Goal: Task Accomplishment & Management: Manage account settings

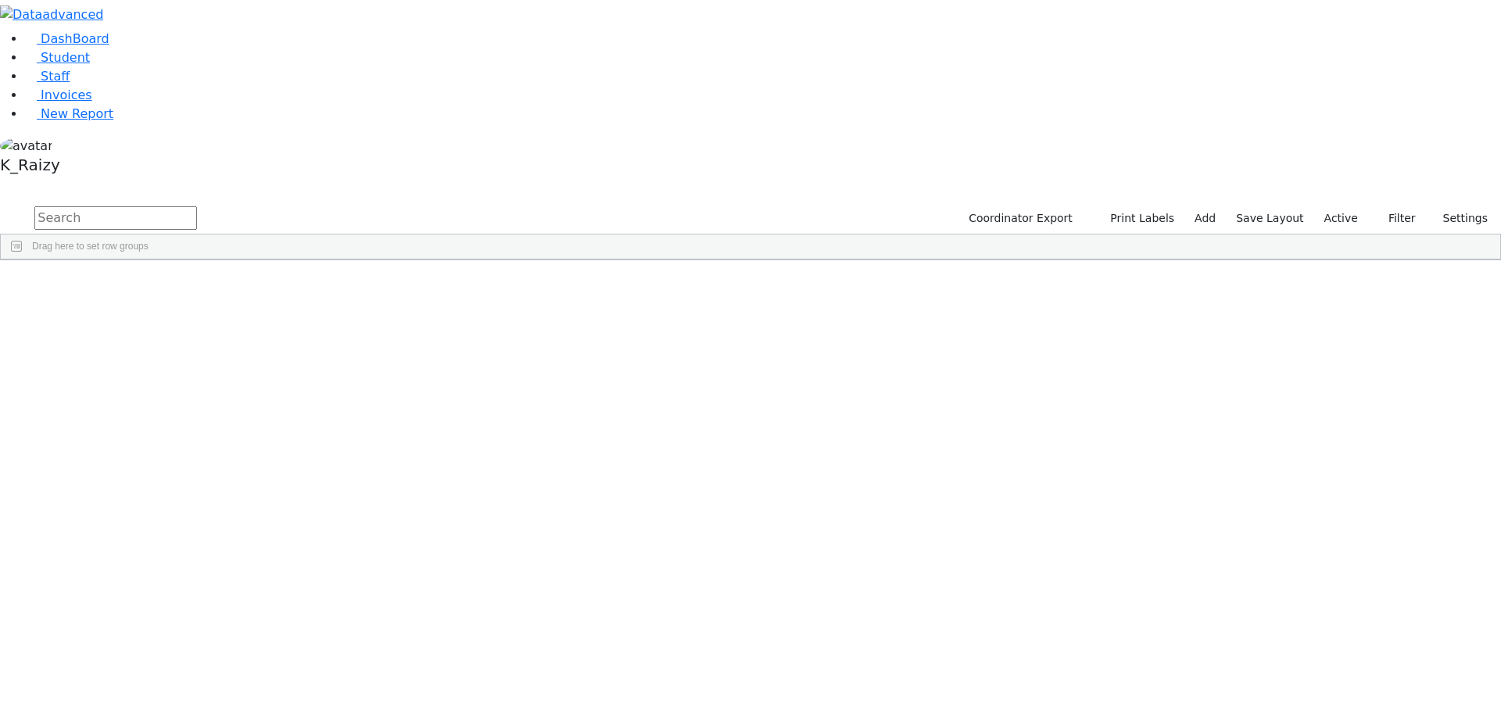
scroll to position [0, 5]
click at [65, 65] on span "Student" at bounding box center [65, 57] width 49 height 15
click at [90, 65] on link "Student" at bounding box center [57, 57] width 65 height 15
click at [197, 206] on input "text" at bounding box center [115, 217] width 163 height 23
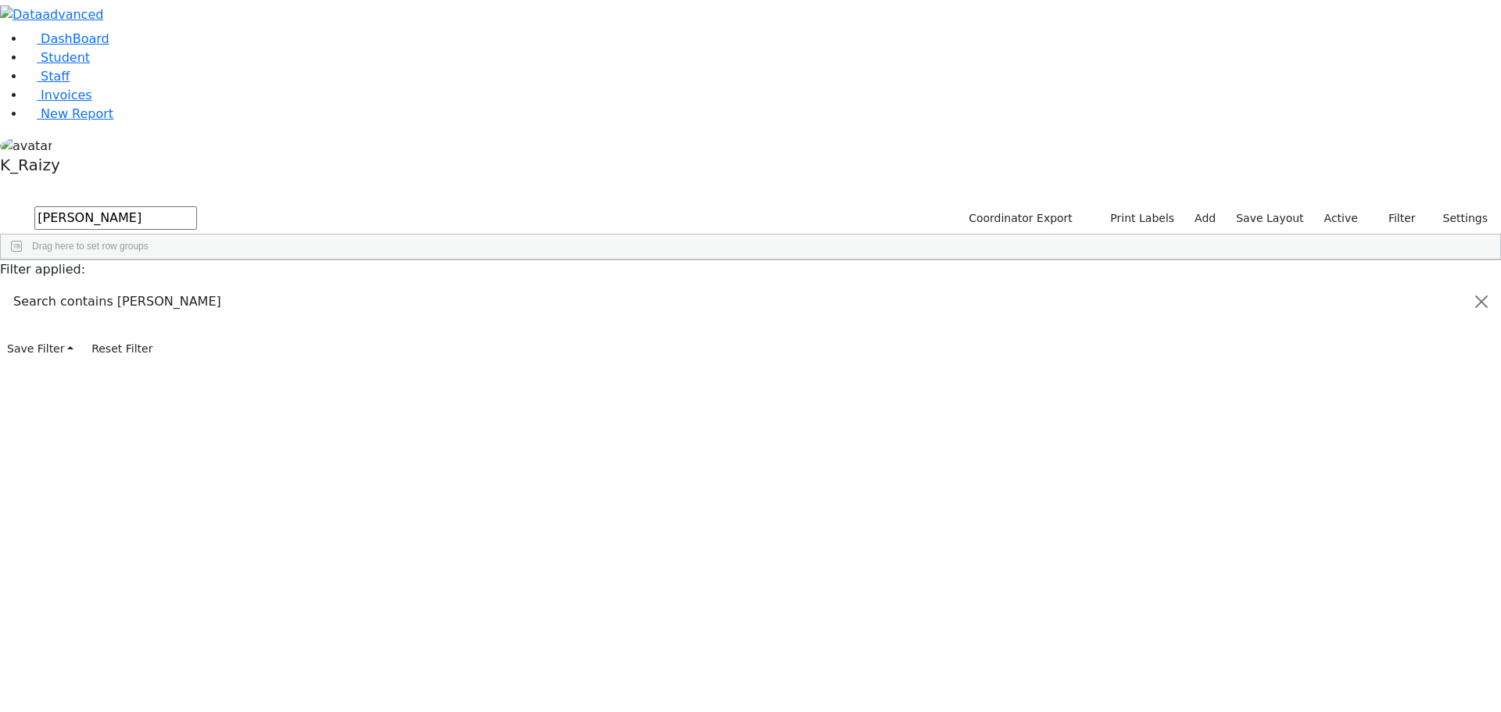
type input "hoffman"
click at [480, 313] on span "ML" at bounding box center [473, 318] width 13 height 11
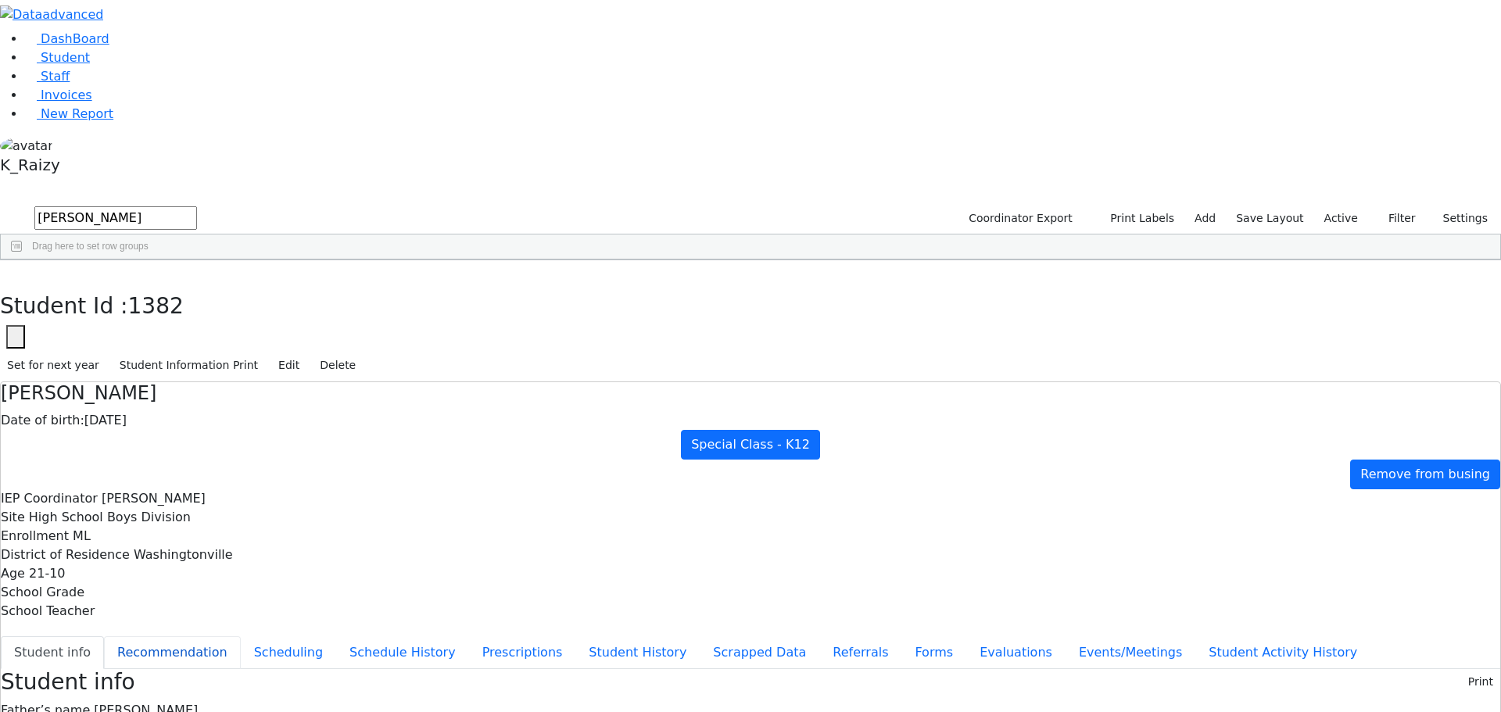
click at [241, 636] on button "Recommendation" at bounding box center [172, 652] width 137 height 33
checkbox input "true"
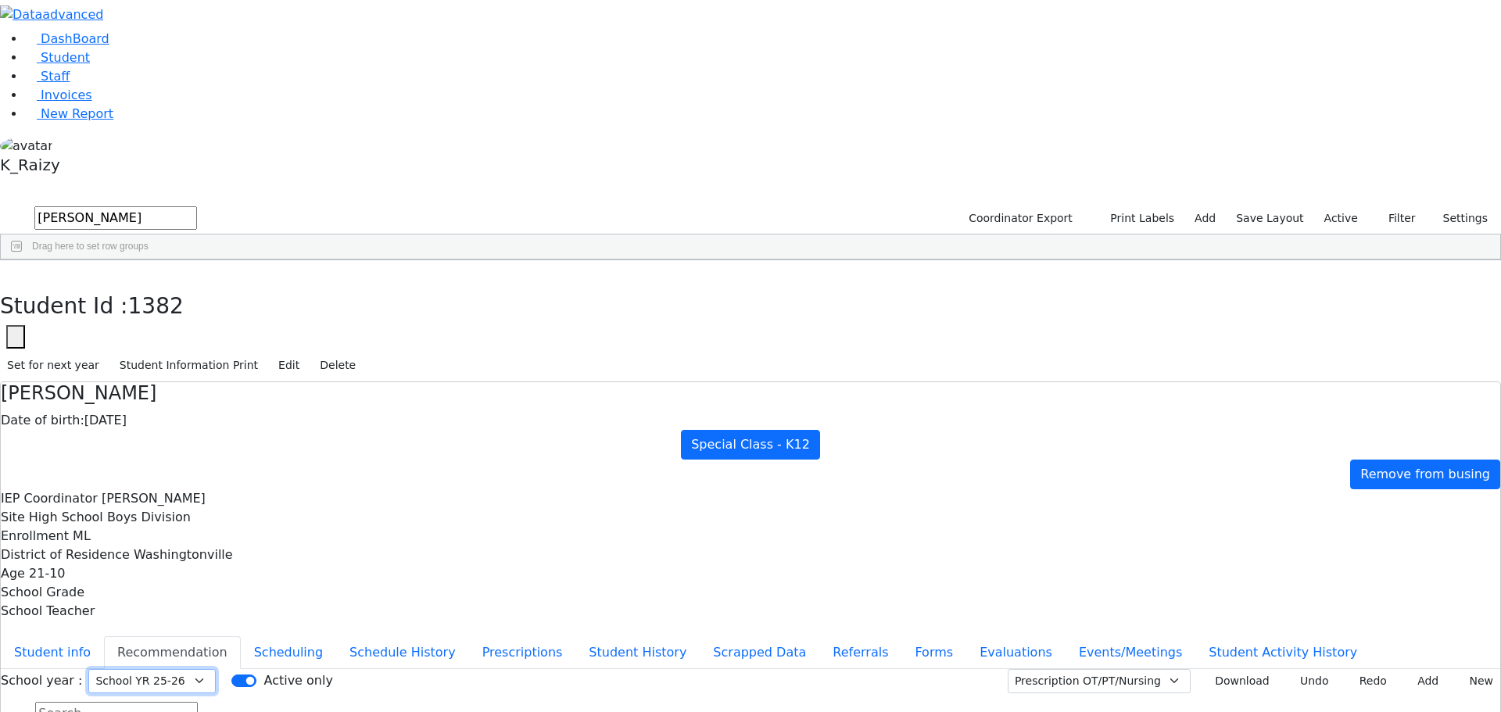
click at [216, 669] on select "Select School YR Summer YR 25 School YR 25-26 Summer YR 25 School YR 24-25 Summ…" at bounding box center [151, 681] width 127 height 24
select select "211"
click at [216, 669] on select "Select School YR Summer YR 25 School YR 25-26 Summer YR 25 School YR 24-25 Summ…" at bounding box center [151, 681] width 127 height 24
drag, startPoint x: 421, startPoint y: 60, endPoint x: -393, endPoint y: 289, distance: 845.6
click at [90, 65] on link "Student" at bounding box center [57, 57] width 65 height 15
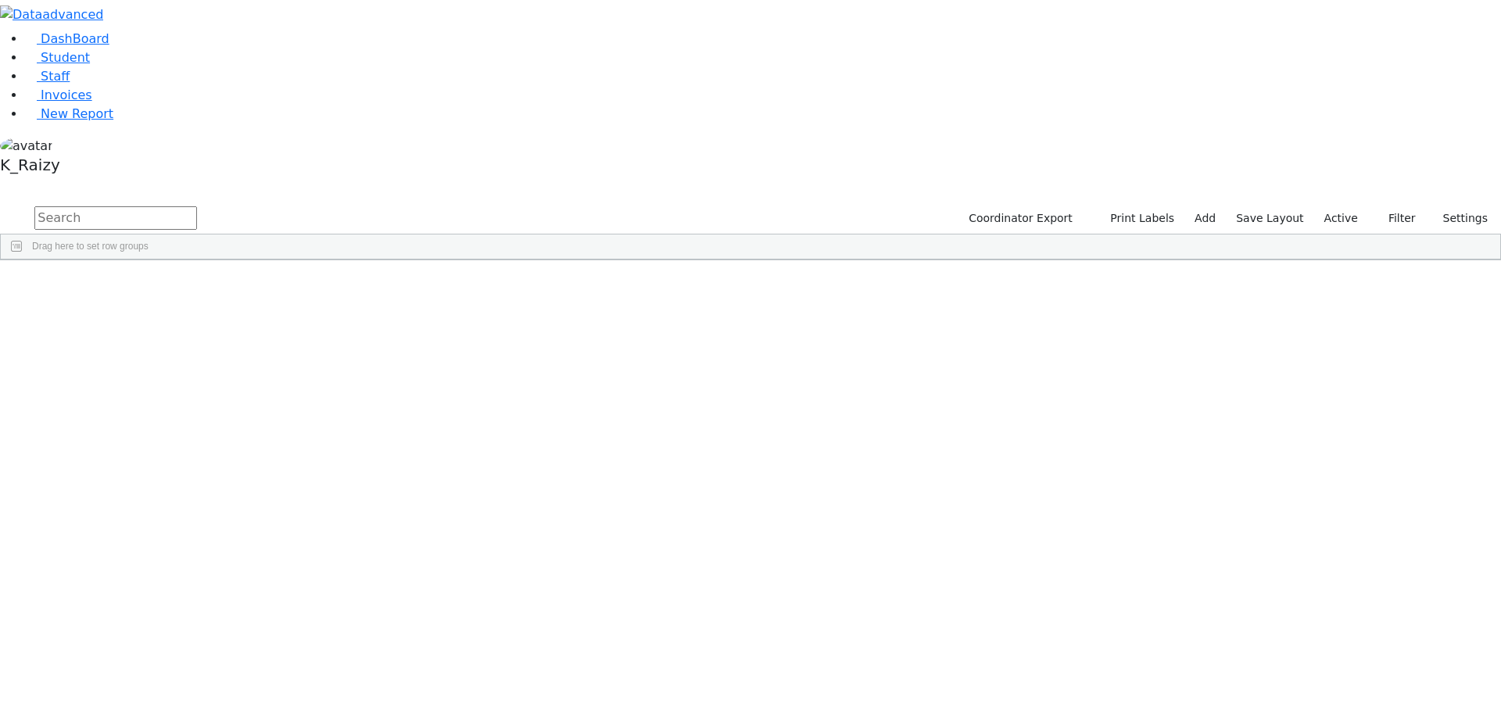
drag, startPoint x: 235, startPoint y: 67, endPoint x: 235, endPoint y: 76, distance: 8.6
click at [197, 206] on input "text" at bounding box center [115, 217] width 163 height 23
type input "padwa"
click at [66, 65] on span "Student" at bounding box center [65, 57] width 49 height 15
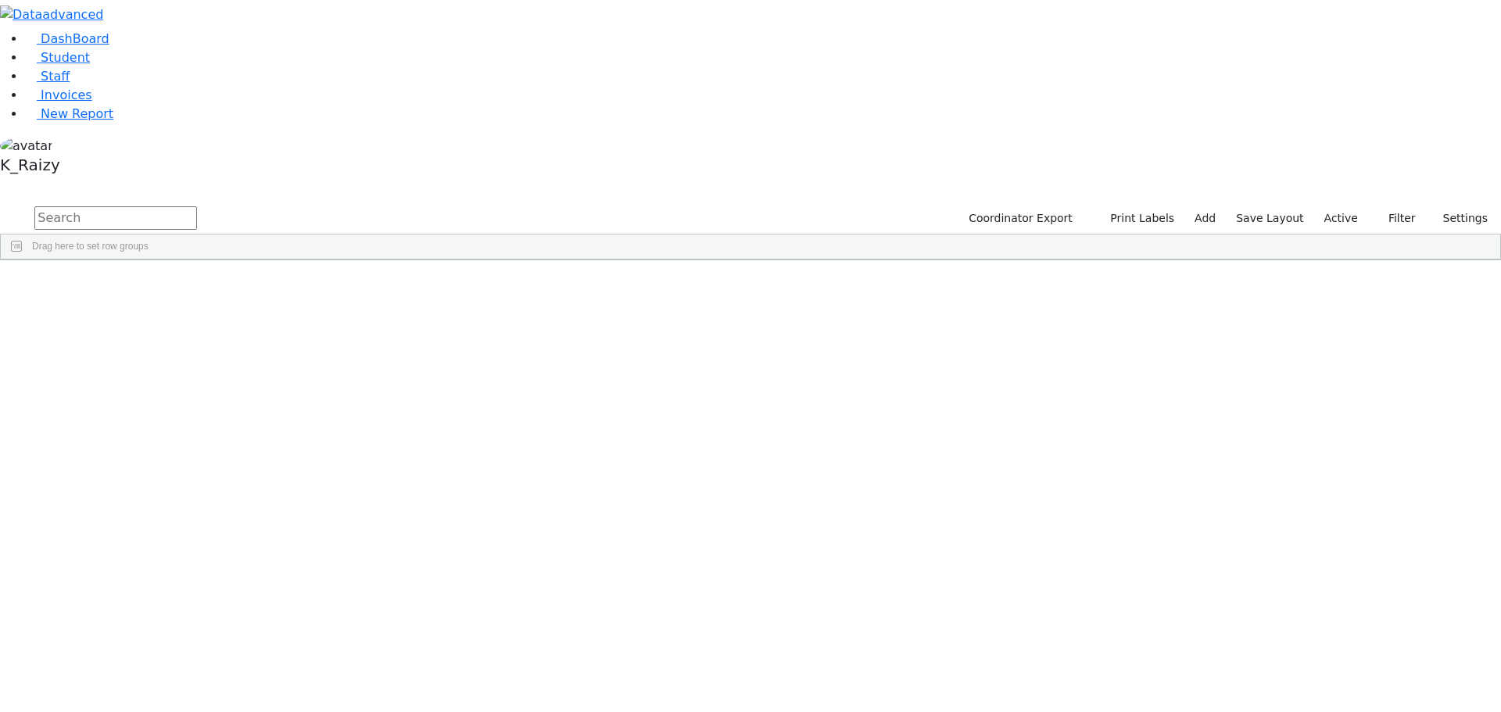
click at [273, 473] on div "[PERSON_NAME]" at bounding box center [227, 484] width 92 height 22
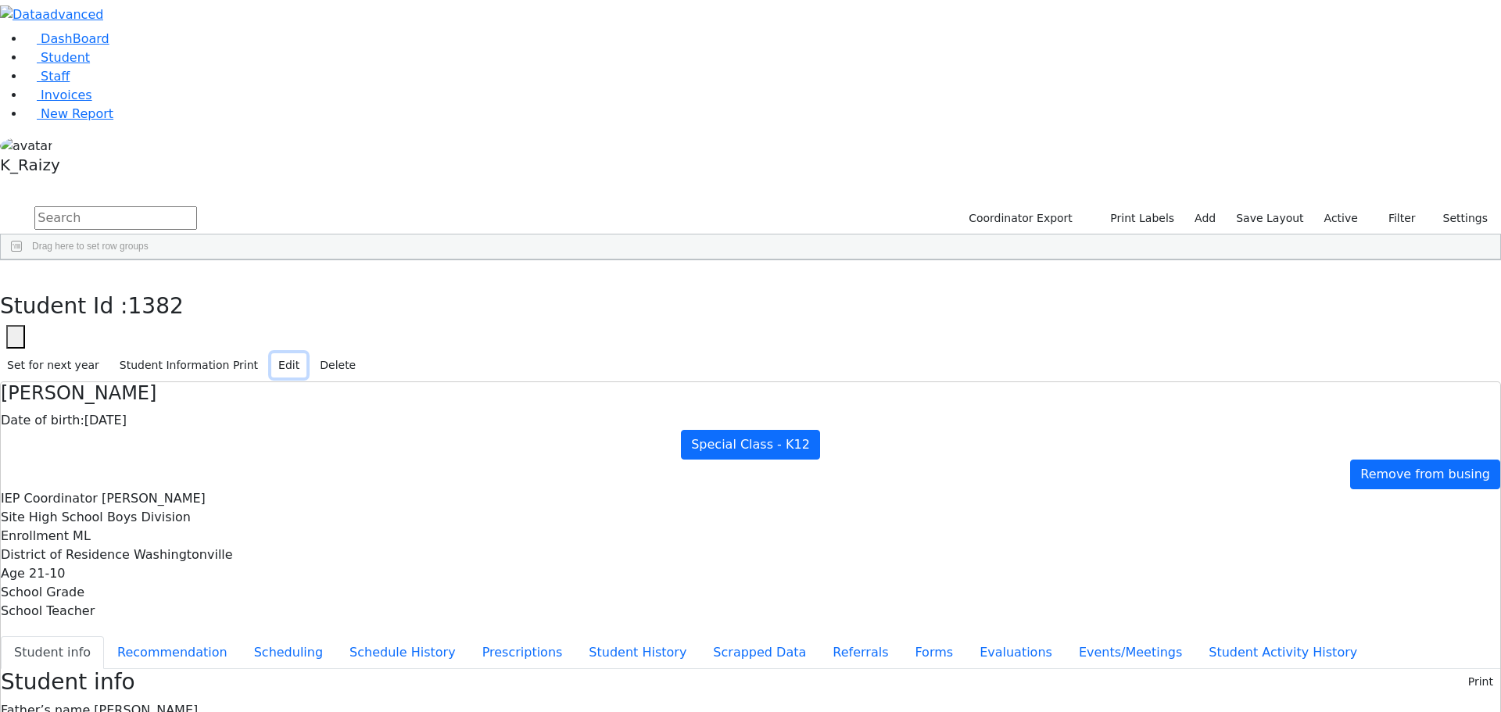
click at [307, 353] on button "Edit" at bounding box center [288, 365] width 35 height 24
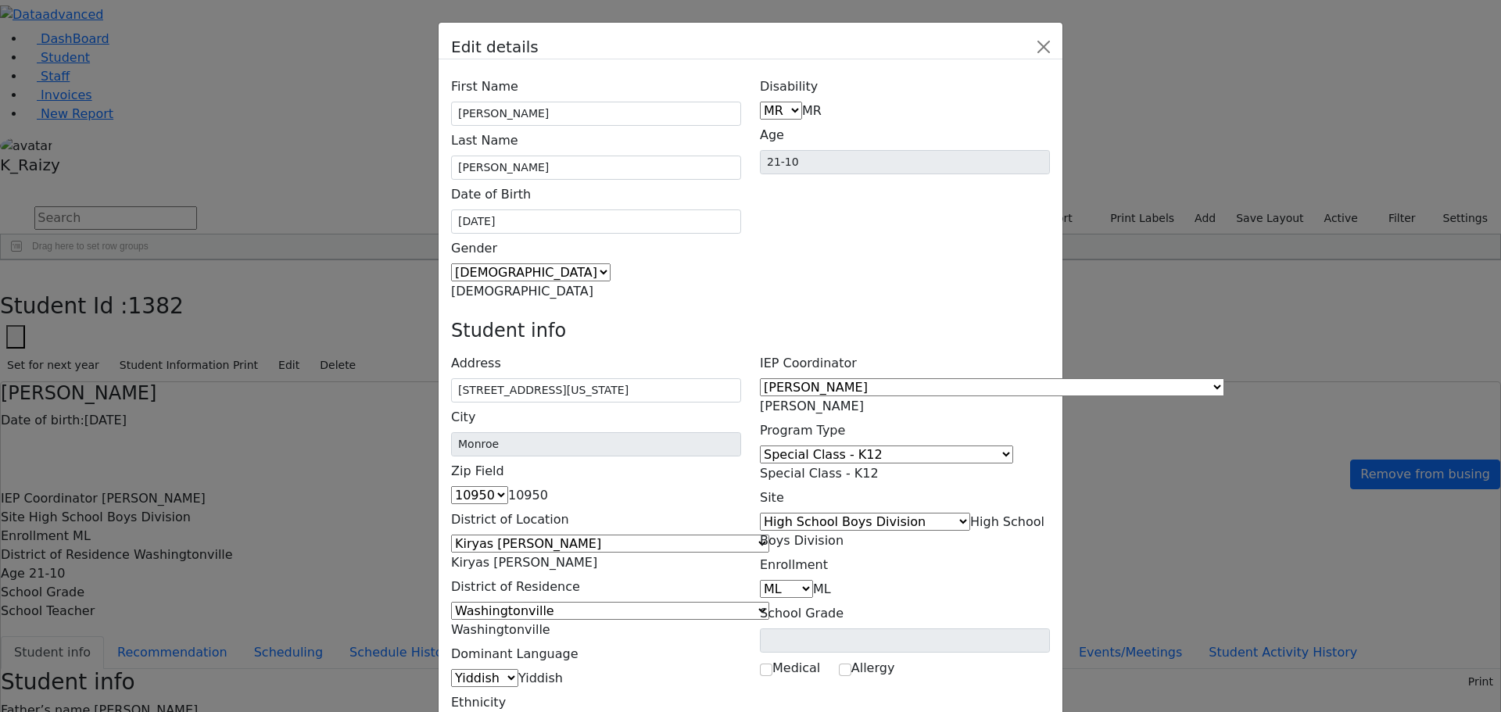
click at [948, 515] on span "High School Boys Division" at bounding box center [902, 532] width 285 height 34
click at [956, 515] on span "High School Boys Division" at bounding box center [902, 532] width 285 height 34
click at [879, 466] on span "Special Class - K12" at bounding box center [819, 473] width 119 height 15
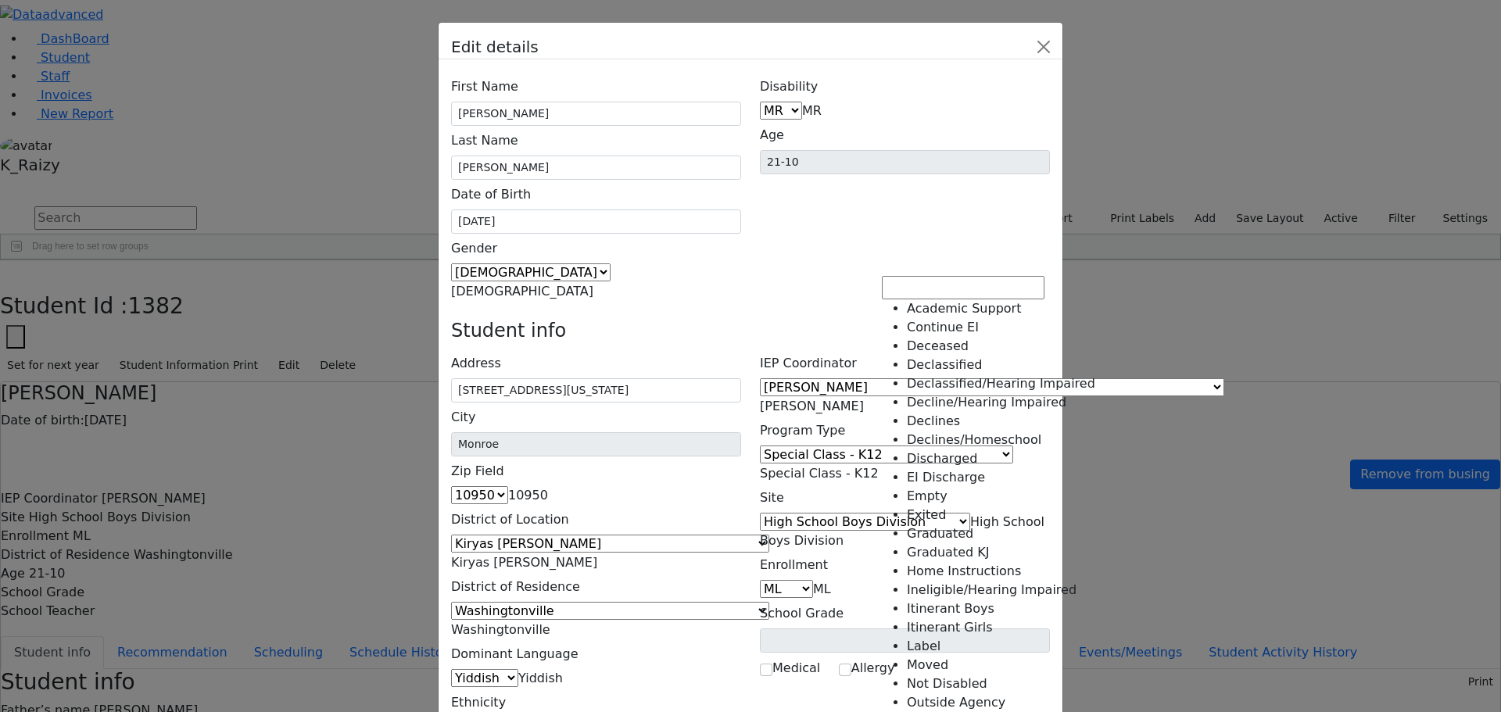
scroll to position [82, 0]
select select "9"
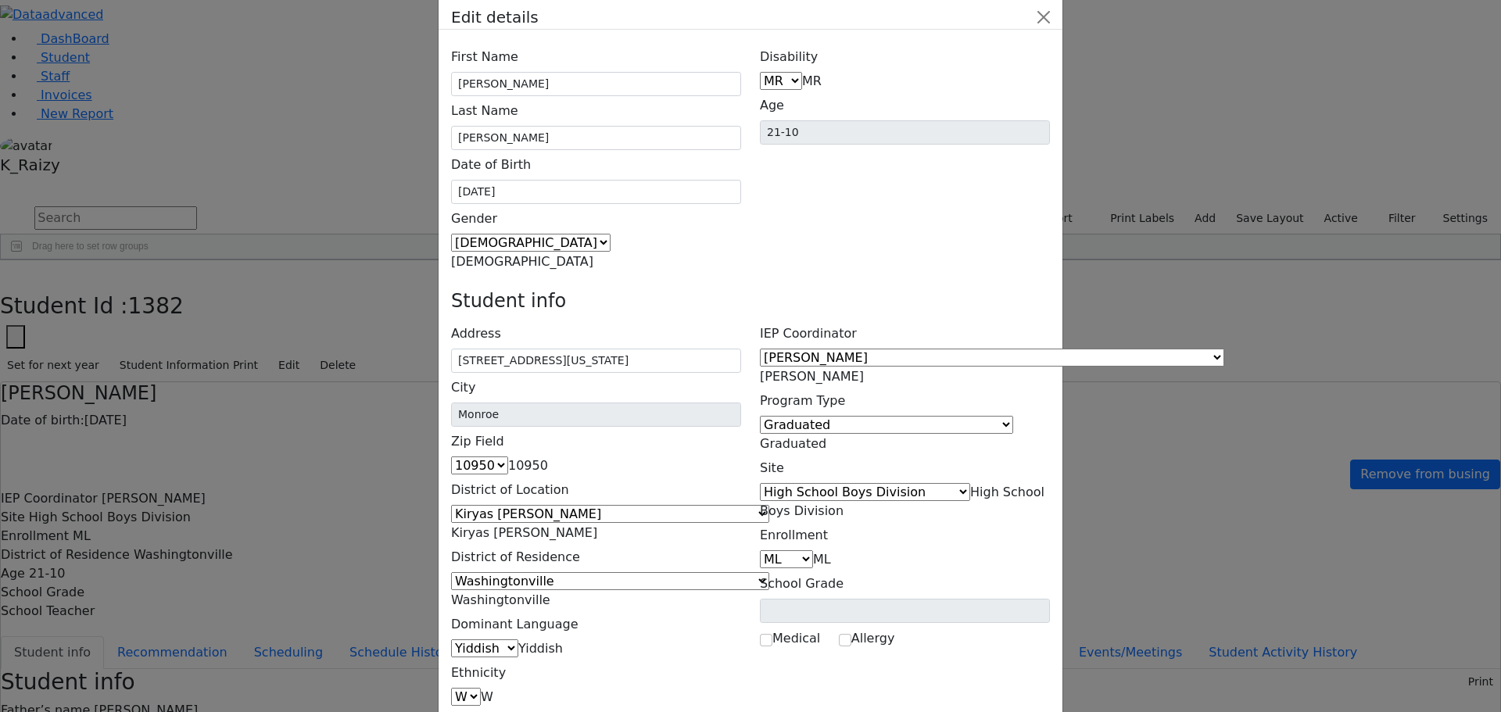
scroll to position [57, 0]
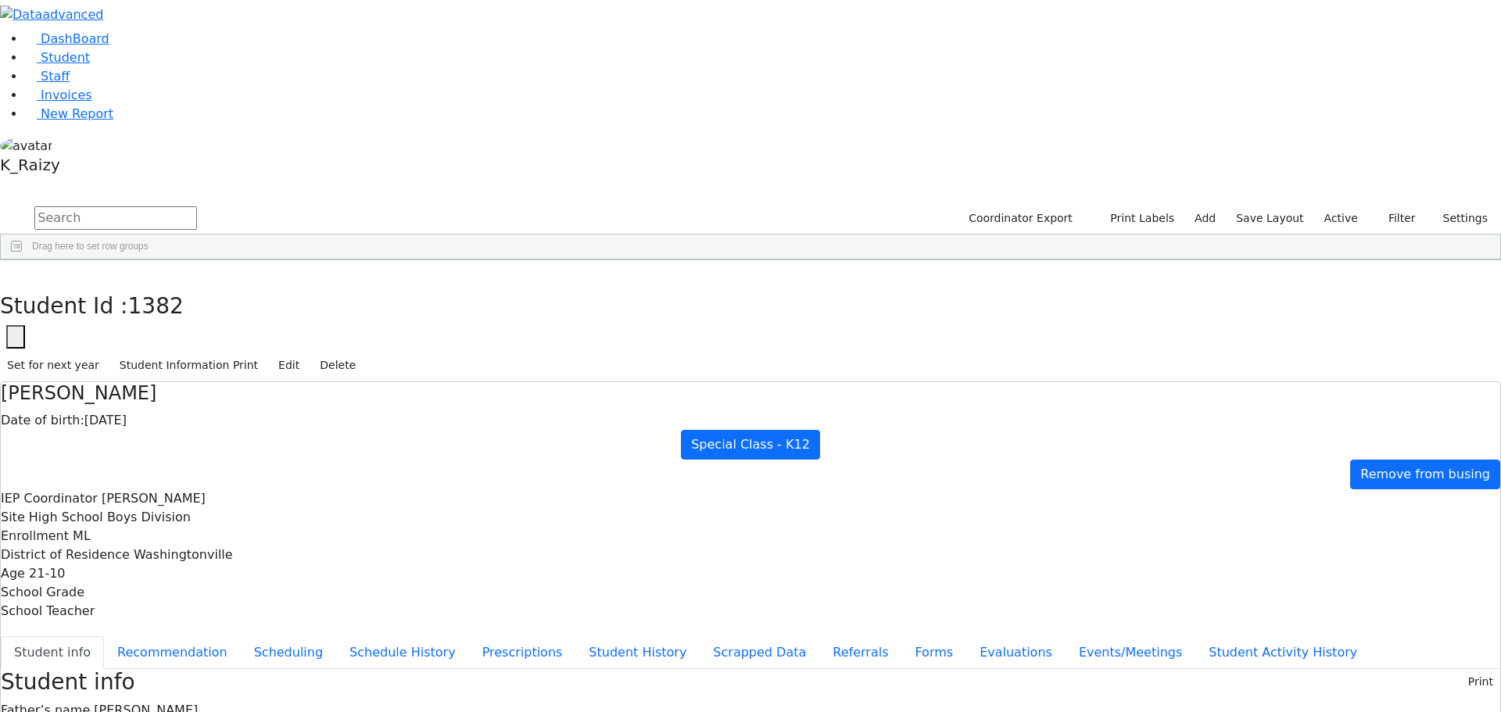
scroll to position [0, 0]
drag, startPoint x: 298, startPoint y: 28, endPoint x: 289, endPoint y: 59, distance: 32.4
click at [23, 260] on button "button" at bounding box center [11, 276] width 23 height 33
drag, startPoint x: 443, startPoint y: 260, endPoint x: 375, endPoint y: 554, distance: 301.8
